Goal: Task Accomplishment & Management: Complete application form

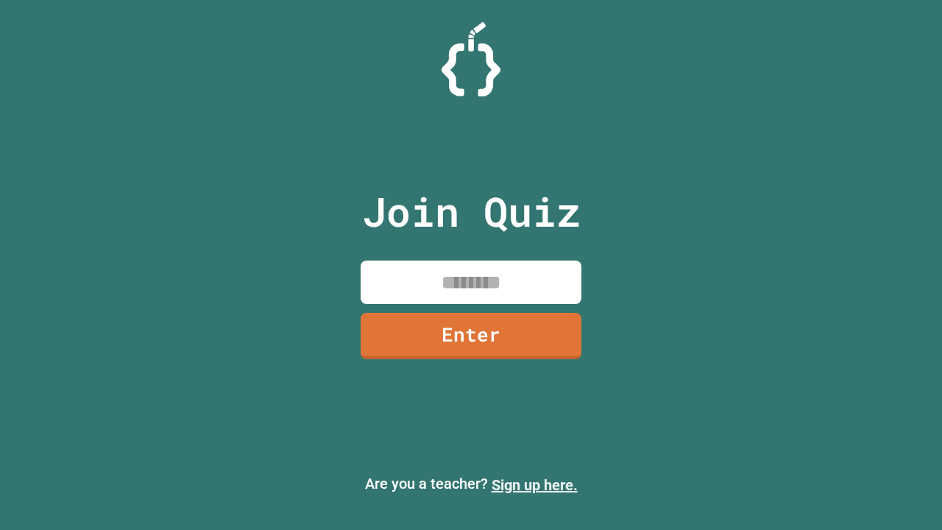
click at [534, 485] on link "Sign up here." at bounding box center [535, 485] width 86 height 18
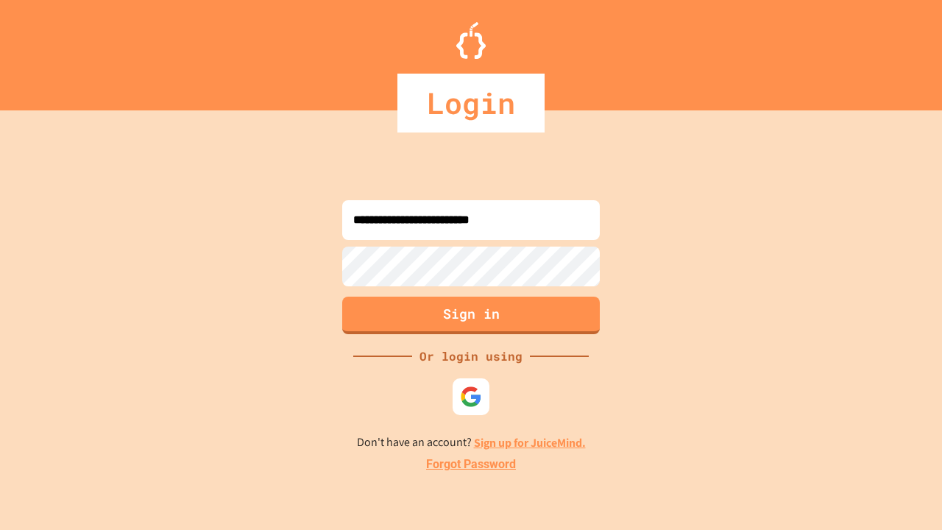
type input "**********"
